Goal: Transaction & Acquisition: Obtain resource

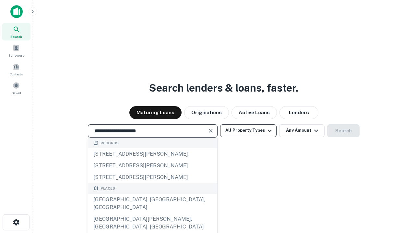
click at [152, 214] on div "[GEOGRAPHIC_DATA], [GEOGRAPHIC_DATA], [GEOGRAPHIC_DATA]" at bounding box center [152, 203] width 129 height 19
type input "**********"
click at [248, 131] on button "All Property Types" at bounding box center [248, 130] width 56 height 13
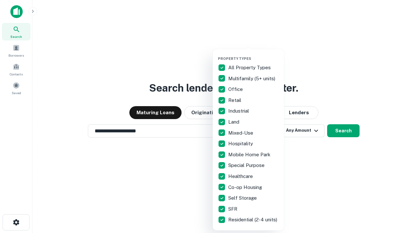
click at [253, 54] on button "button" at bounding box center [253, 54] width 71 height 0
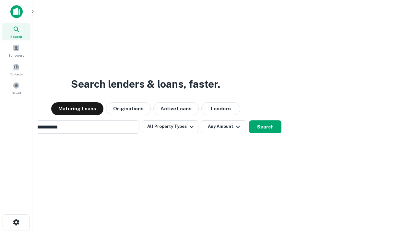
scroll to position [10, 0]
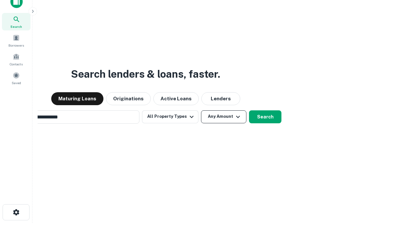
click at [201, 110] on button "Any Amount" at bounding box center [223, 116] width 45 height 13
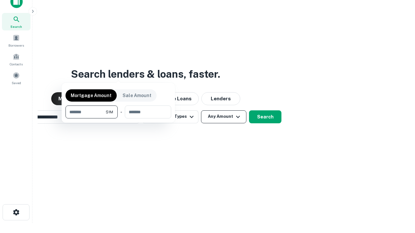
scroll to position [10, 0]
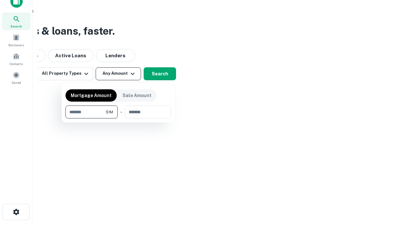
type input "*******"
click at [118, 119] on button "button" at bounding box center [118, 119] width 106 height 0
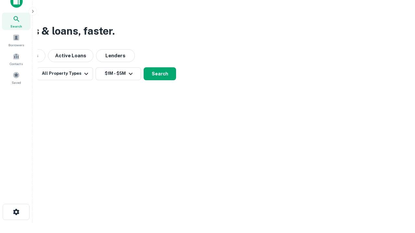
scroll to position [4, 120]
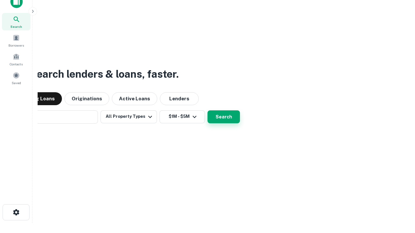
click at [207, 110] on button "Search" at bounding box center [223, 116] width 32 height 13
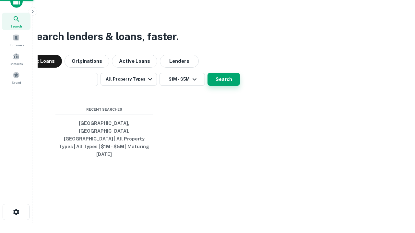
scroll to position [17, 183]
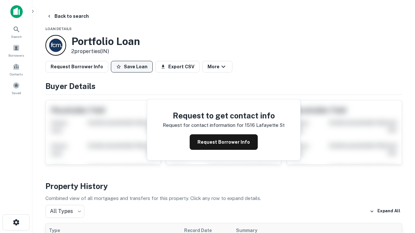
click at [132, 67] on button "Save Loan" at bounding box center [132, 67] width 42 height 12
click at [133, 67] on button "Loan Saved" at bounding box center [133, 67] width 45 height 12
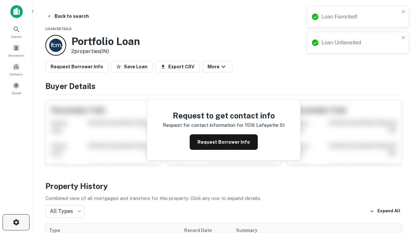
click at [16, 223] on icon "button" at bounding box center [16, 223] width 8 height 8
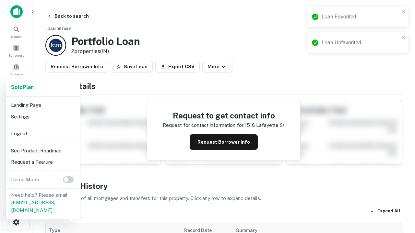
click at [43, 134] on li "Logout" at bounding box center [42, 134] width 69 height 12
